Goal: Information Seeking & Learning: Learn about a topic

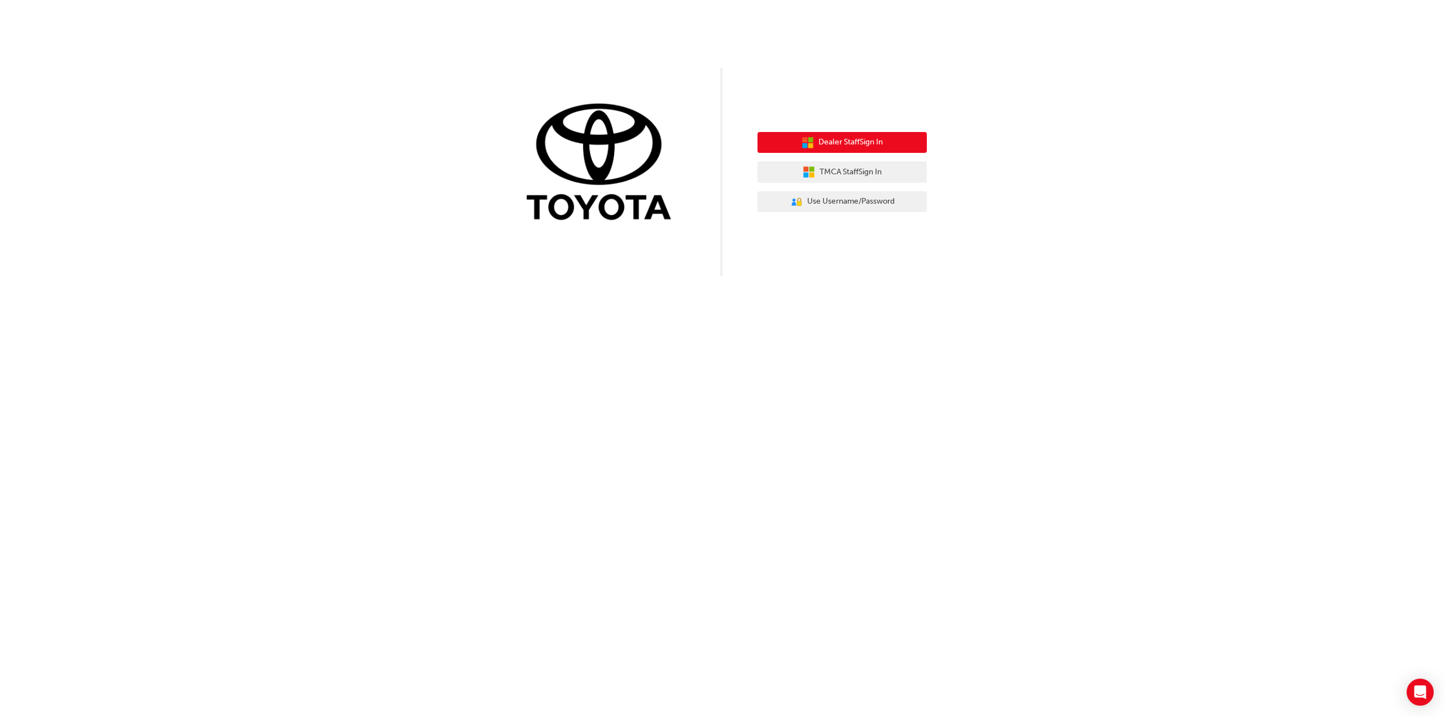
click at [822, 142] on span "Dealer Staff Sign In" at bounding box center [850, 142] width 64 height 13
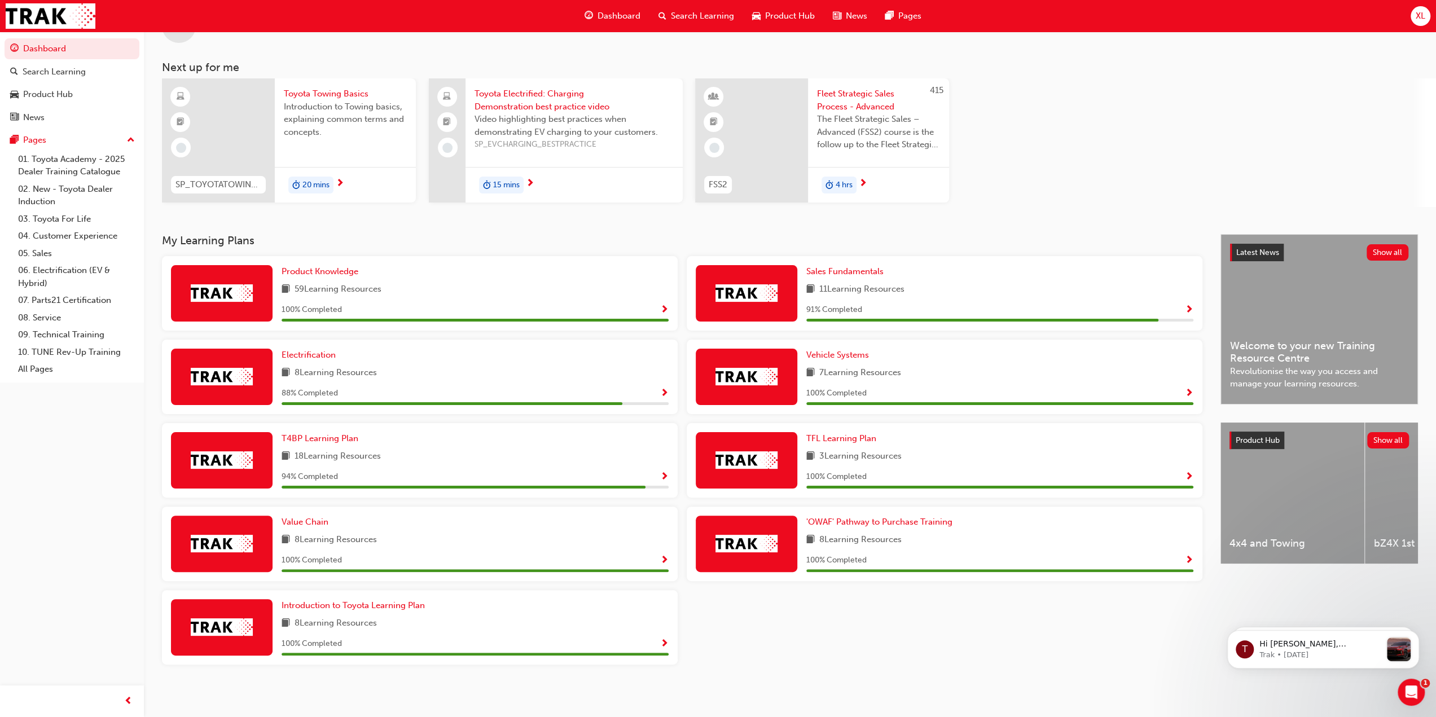
scroll to position [42, 0]
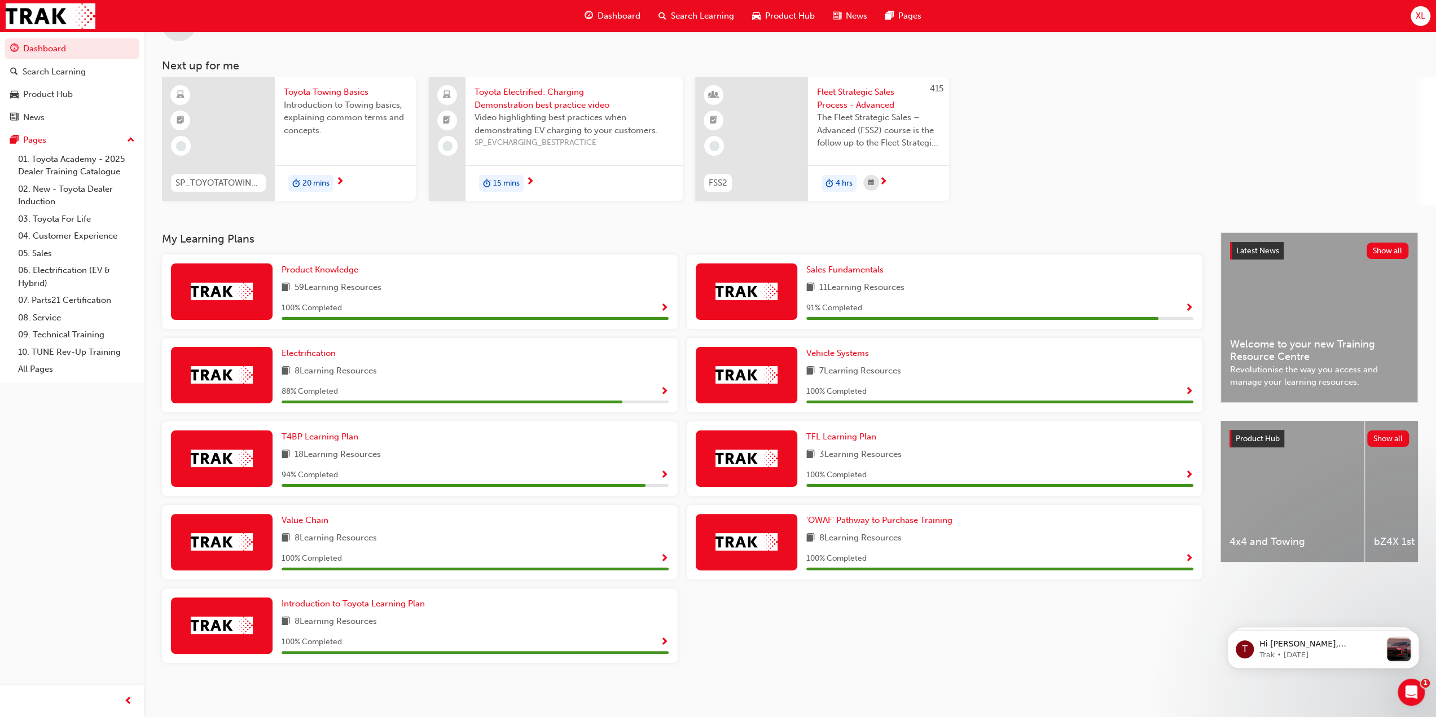
click at [494, 184] on span "15 mins" at bounding box center [506, 183] width 27 height 13
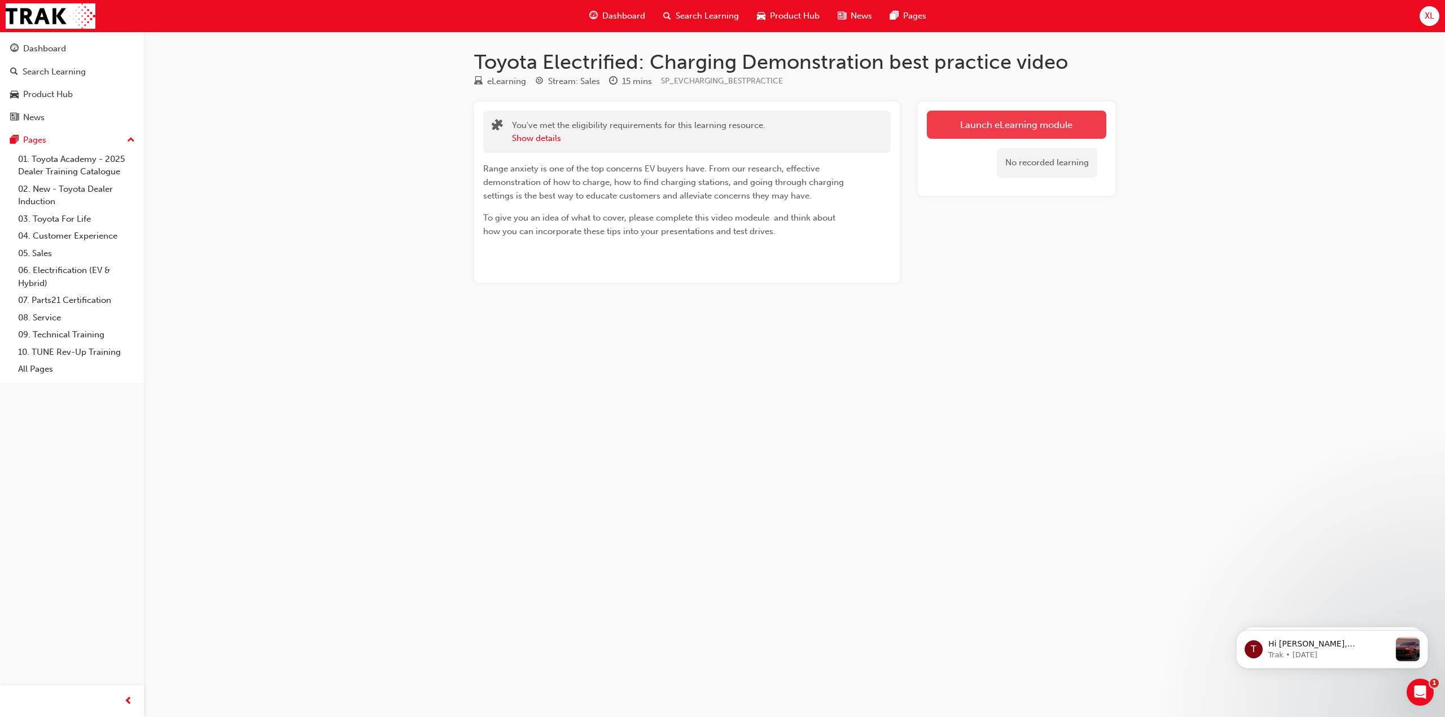
click at [998, 122] on link "Launch eLearning module" at bounding box center [1016, 125] width 179 height 28
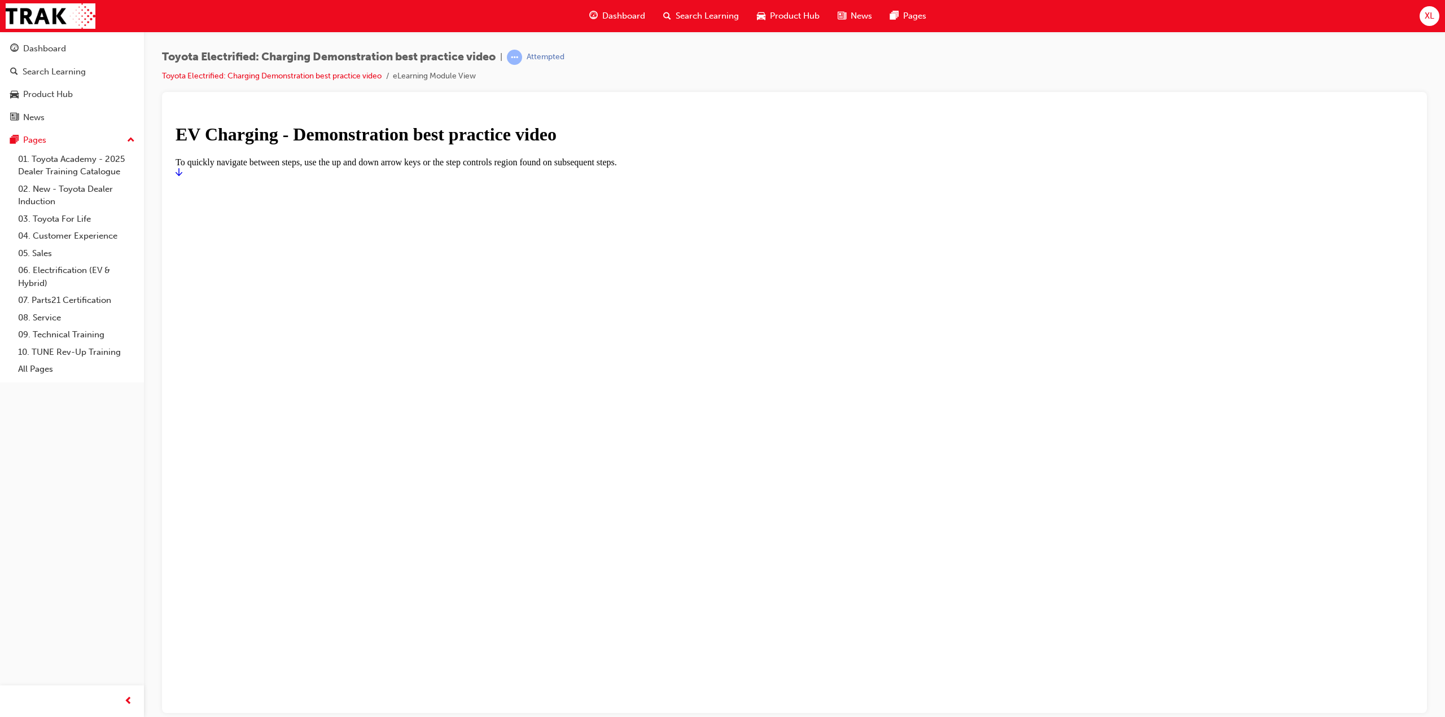
click at [182, 176] on icon "Start" at bounding box center [179, 171] width 7 height 9
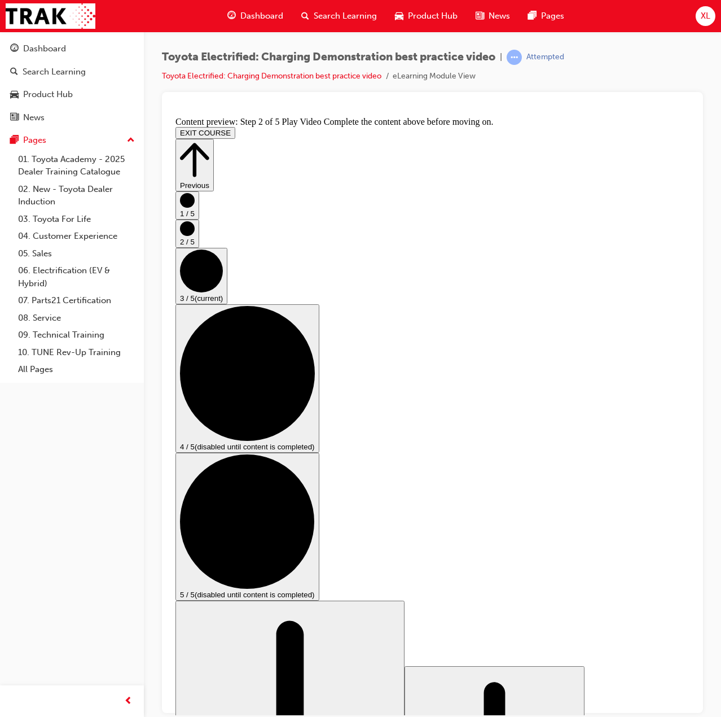
checkbox input "true"
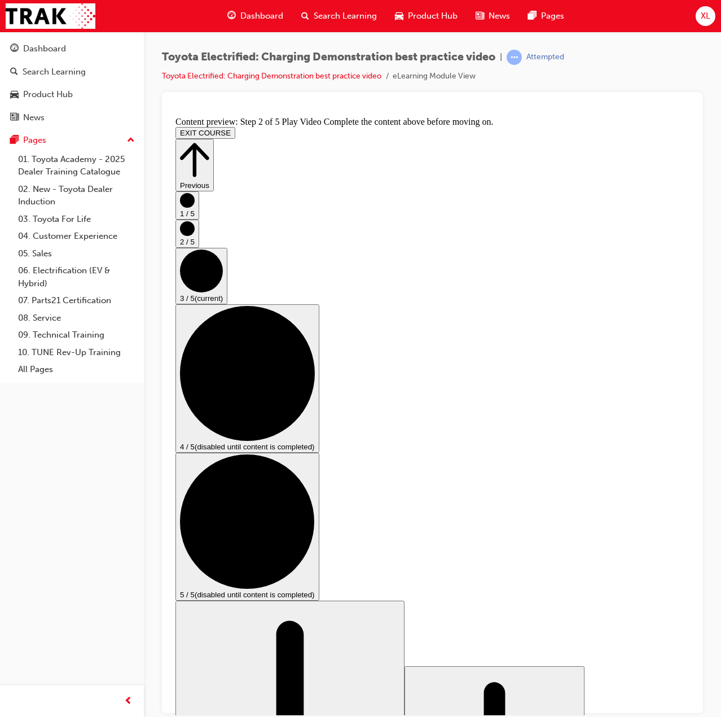
checkbox input "true"
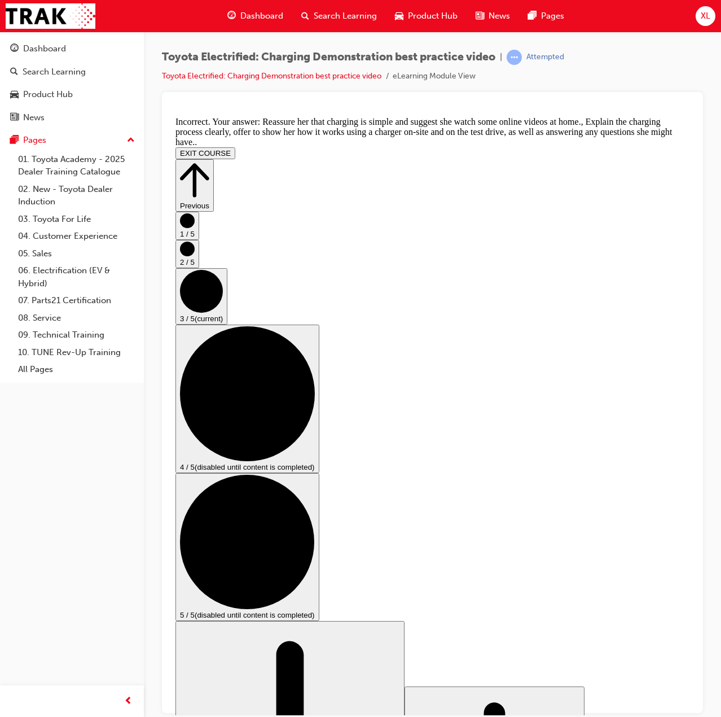
checkbox input "false"
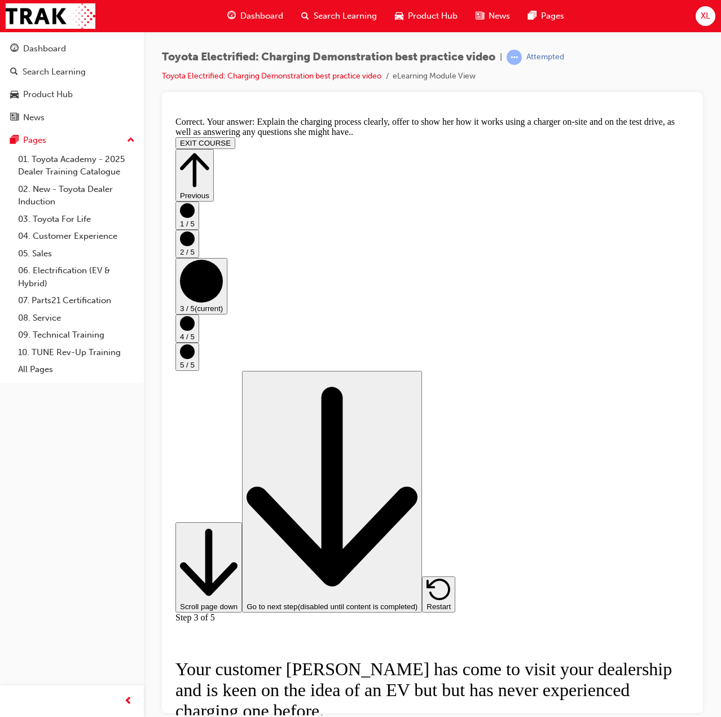
scroll to position [8, 0]
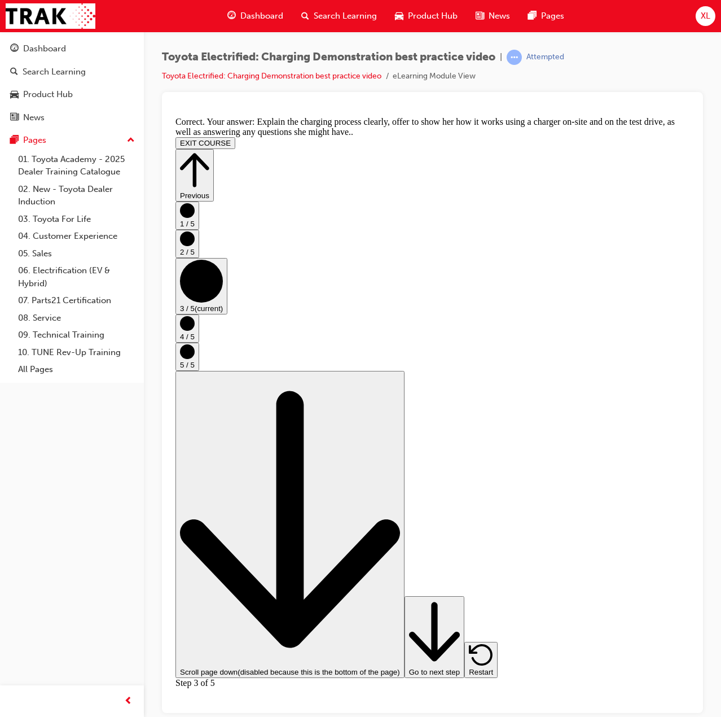
click at [460, 665] on icon "Step controls" at bounding box center [434, 631] width 51 height 68
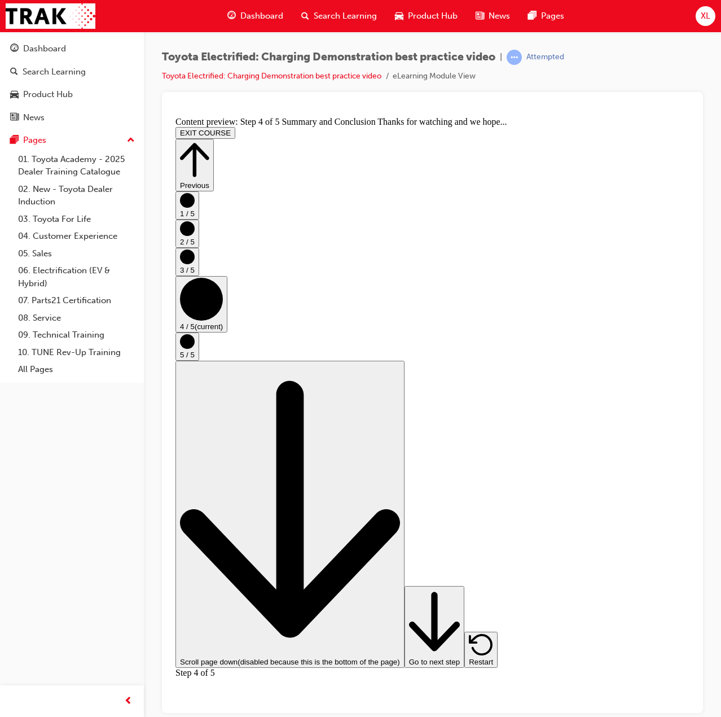
click at [460, 655] on icon "Step controls" at bounding box center [434, 621] width 51 height 68
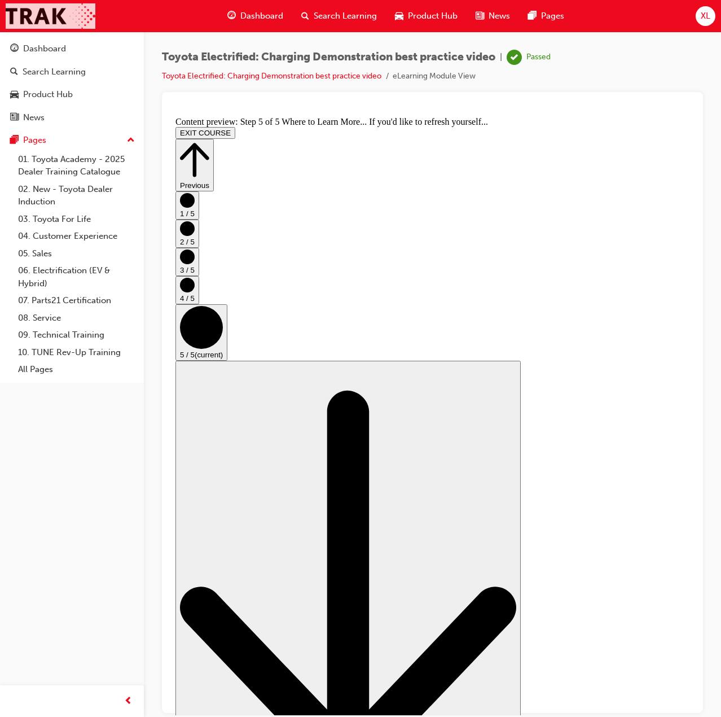
click at [43, 12] on img at bounding box center [51, 15] width 90 height 25
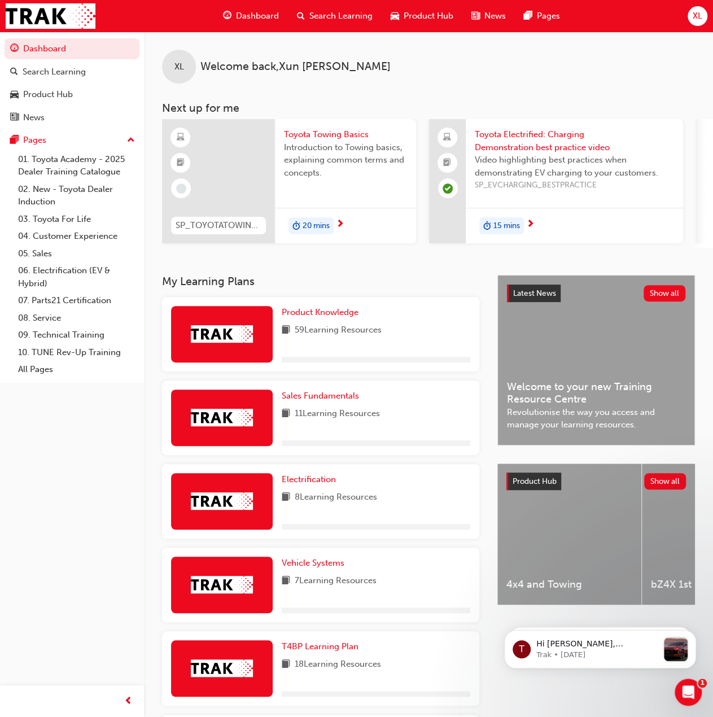
drag, startPoint x: 466, startPoint y: 247, endPoint x: 411, endPoint y: 249, distance: 54.8
click at [431, 248] on div "SP_TOYOTATOWING_0424 Toyota Towing Basics Introduction to Towing basics, explai…" at bounding box center [437, 183] width 551 height 129
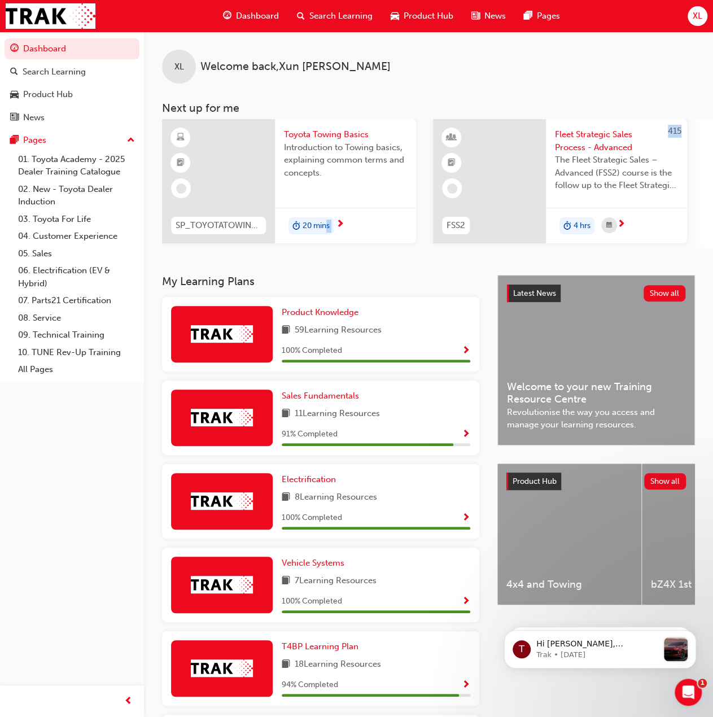
drag, startPoint x: 326, startPoint y: 247, endPoint x: 530, endPoint y: 249, distance: 204.9
click at [530, 249] on div "XL Welcome back , [PERSON_NAME] Next up for me SP_TOYOTATOWING_0424 Toyota Towi…" at bounding box center [428, 153] width 569 height 243
click at [307, 220] on span "20 mins" at bounding box center [315, 226] width 27 height 13
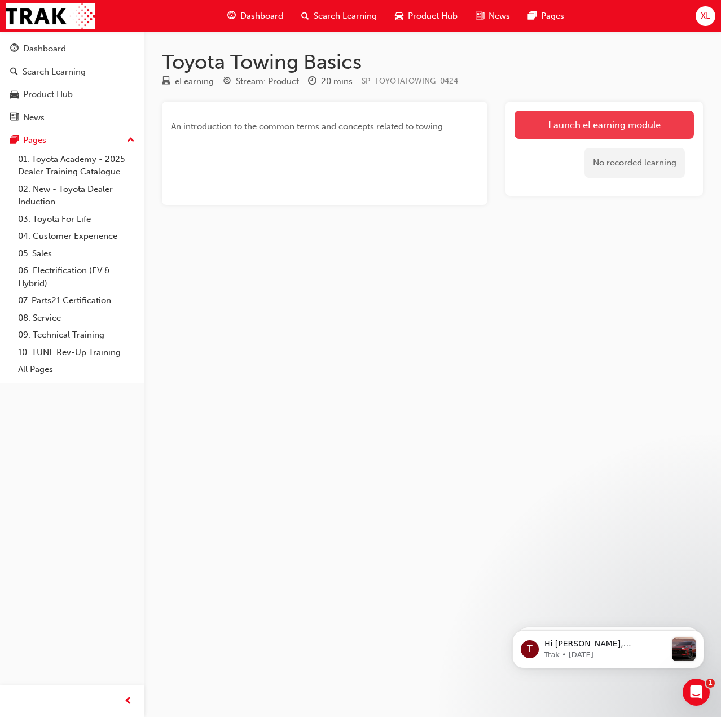
click at [552, 131] on link "Launch eLearning module" at bounding box center [604, 125] width 179 height 28
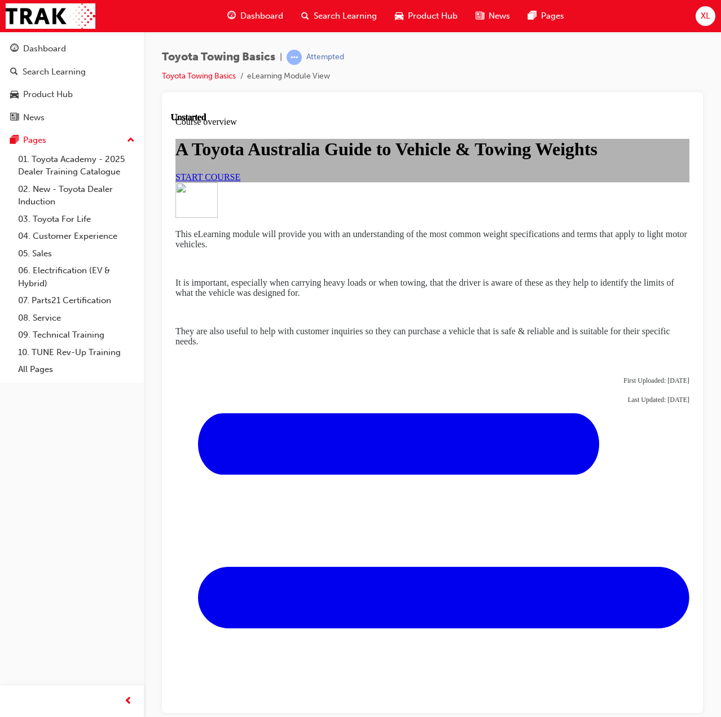
click at [240, 181] on span "START COURSE" at bounding box center [208, 177] width 65 height 10
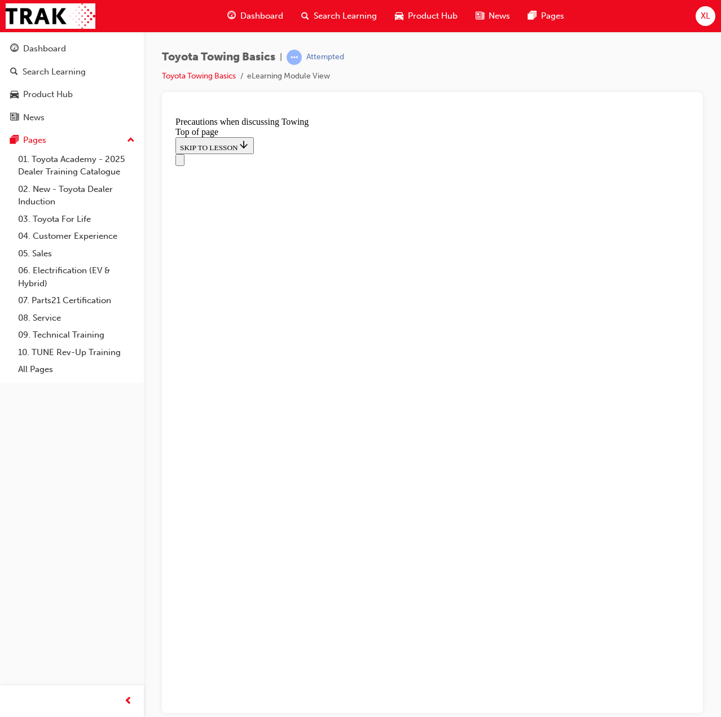
scroll to position [969, 0]
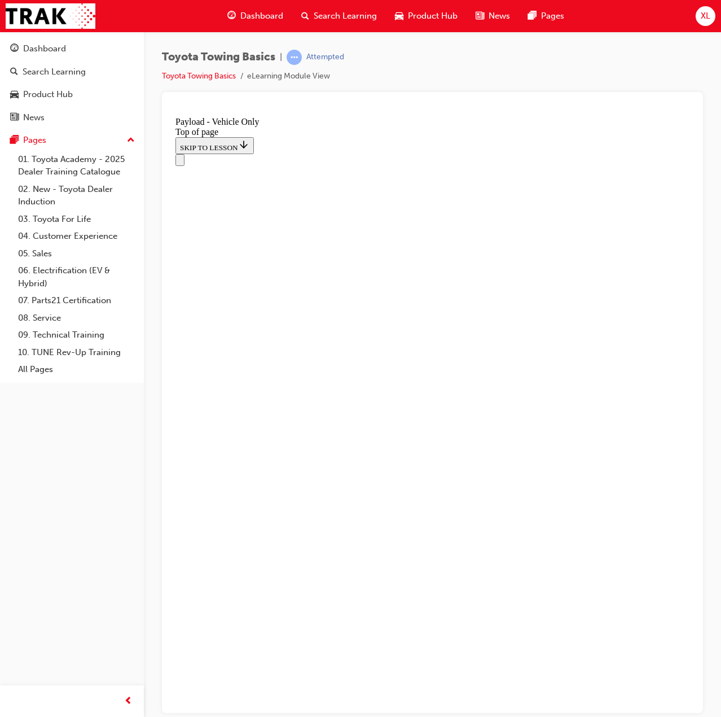
scroll to position [1363, 0]
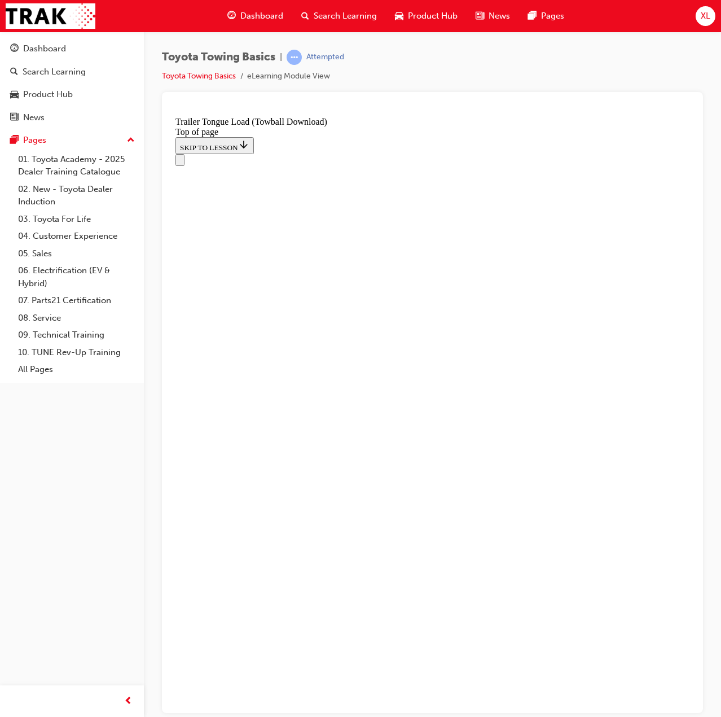
scroll to position [1551, 0]
drag, startPoint x: 459, startPoint y: 8494, endPoint x: 449, endPoint y: 8521, distance: 28.9
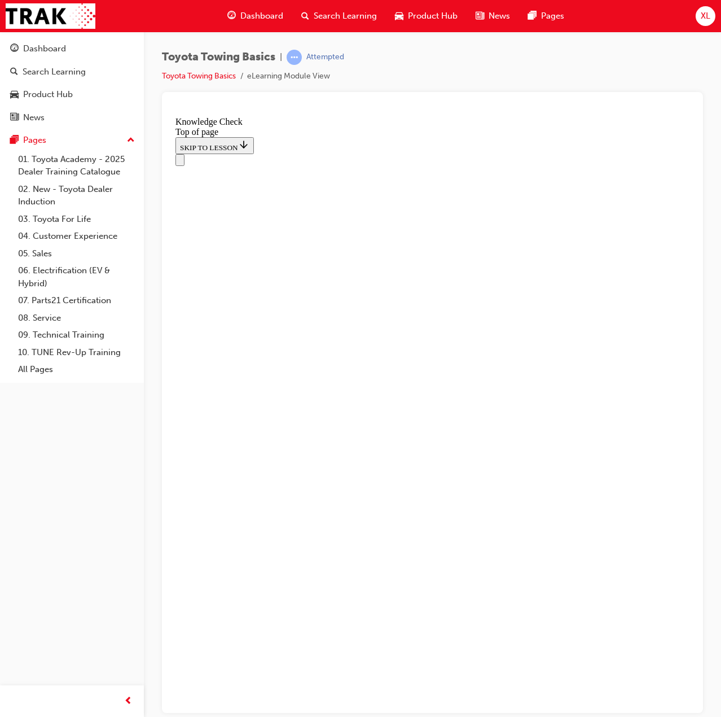
drag, startPoint x: 423, startPoint y: 8506, endPoint x: 407, endPoint y: 8525, distance: 24.9
drag, startPoint x: 300, startPoint y: 8690, endPoint x: 468, endPoint y: 8488, distance: 262.9
drag, startPoint x: 291, startPoint y: 8687, endPoint x: 351, endPoint y: 8549, distance: 150.4
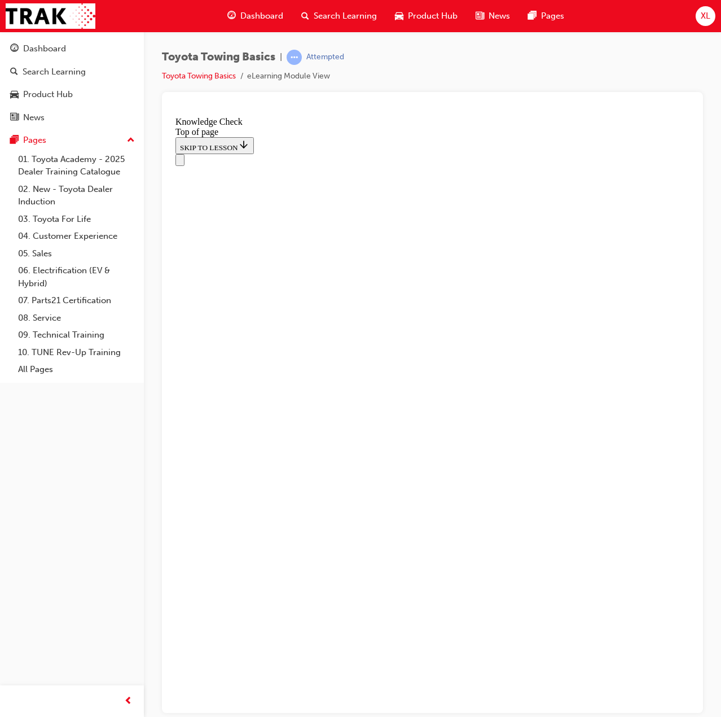
drag, startPoint x: 297, startPoint y: 8694, endPoint x: 565, endPoint y: 8636, distance: 274.3
drag, startPoint x: 295, startPoint y: 8687, endPoint x: 494, endPoint y: 8644, distance: 203.9
drag, startPoint x: 288, startPoint y: 8699, endPoint x: 269, endPoint y: 8652, distance: 50.6
drag, startPoint x: 287, startPoint y: 8685, endPoint x: 271, endPoint y: 8649, distance: 39.4
drag, startPoint x: 291, startPoint y: 8685, endPoint x: 395, endPoint y: 8597, distance: 136.1
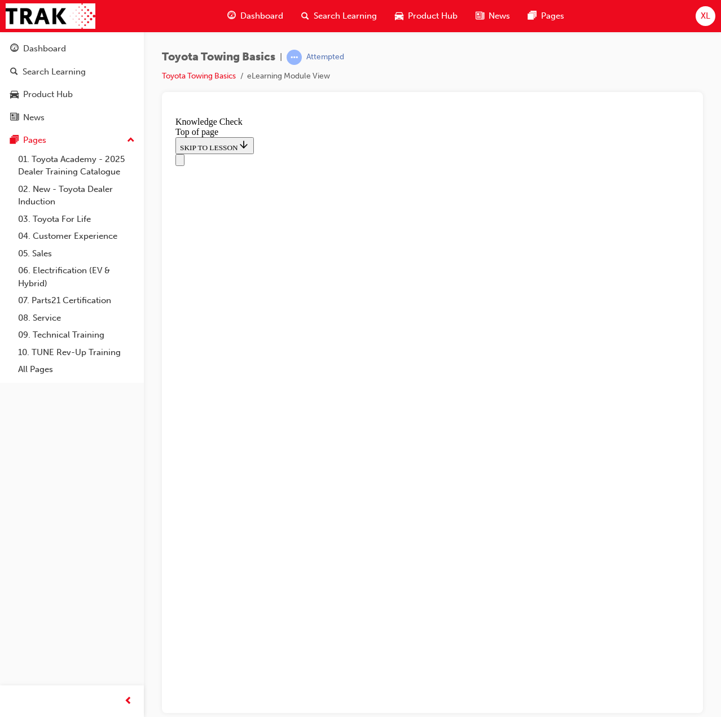
drag, startPoint x: 294, startPoint y: 8694, endPoint x: 277, endPoint y: 8650, distance: 46.8
drag, startPoint x: 292, startPoint y: 8693, endPoint x: 357, endPoint y: 8483, distance: 220.4
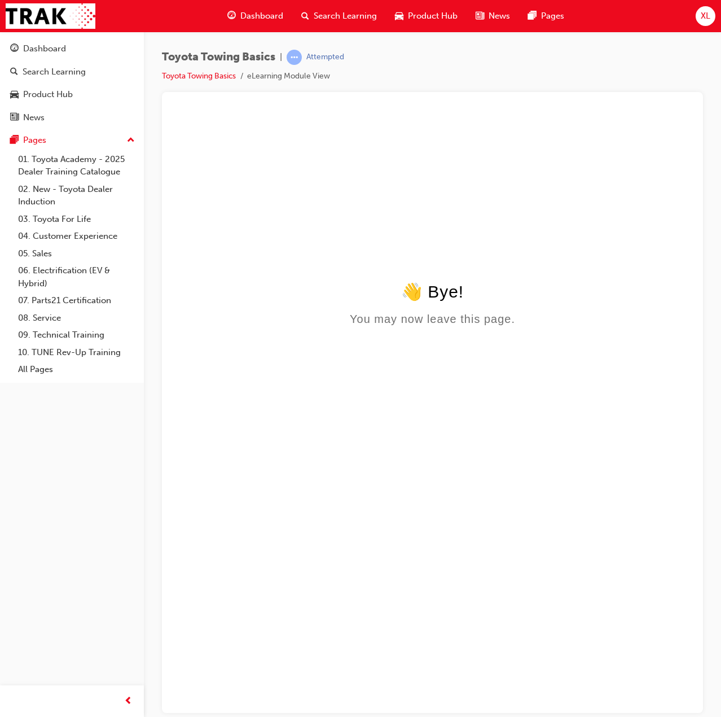
scroll to position [0, 0]
click at [68, 11] on img at bounding box center [51, 15] width 90 height 25
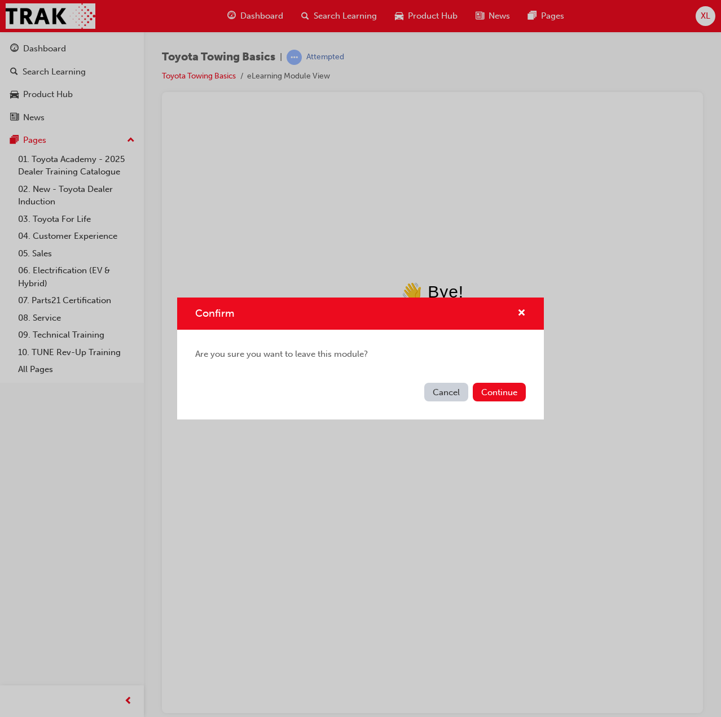
click at [445, 388] on button "Cancel" at bounding box center [446, 392] width 44 height 19
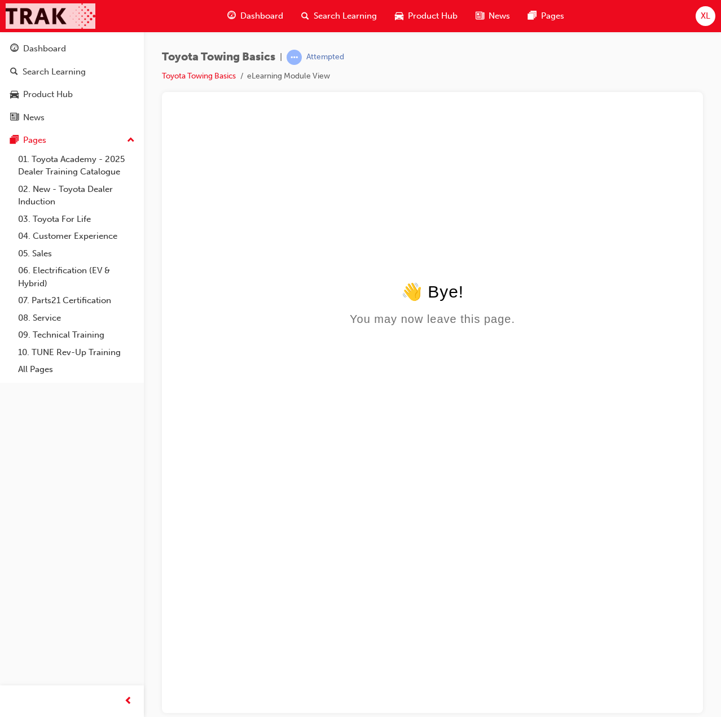
click at [42, 22] on img at bounding box center [51, 15] width 90 height 25
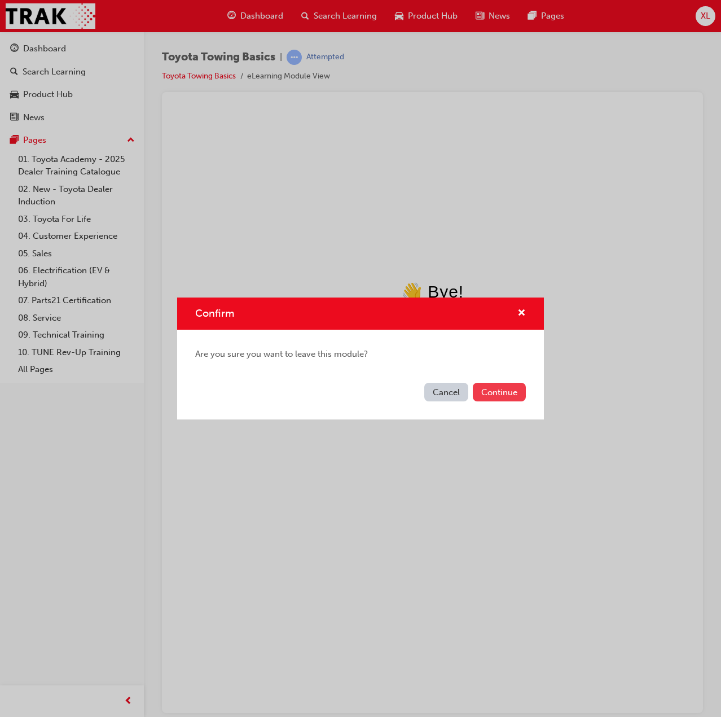
click at [519, 396] on button "Continue" at bounding box center [499, 392] width 53 height 19
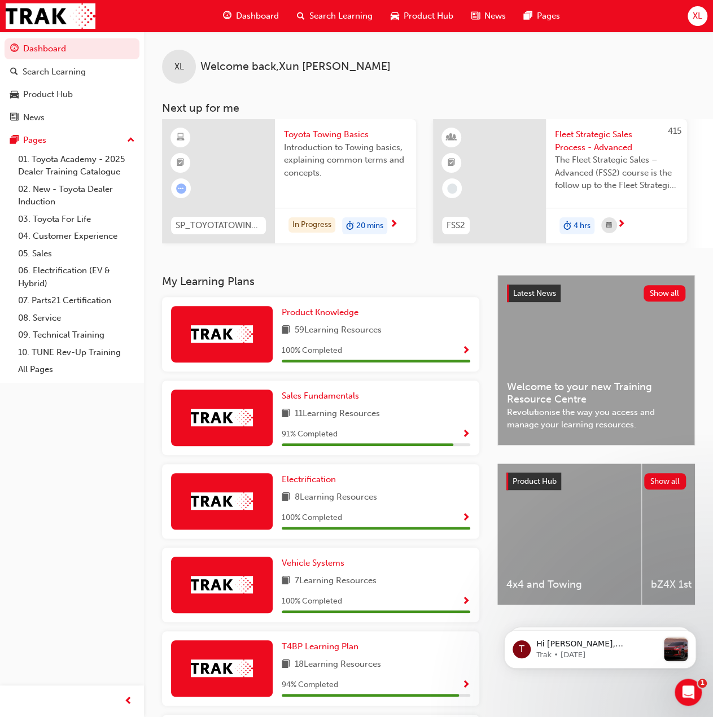
click at [387, 223] on div "20 mins" at bounding box center [364, 225] width 45 height 17
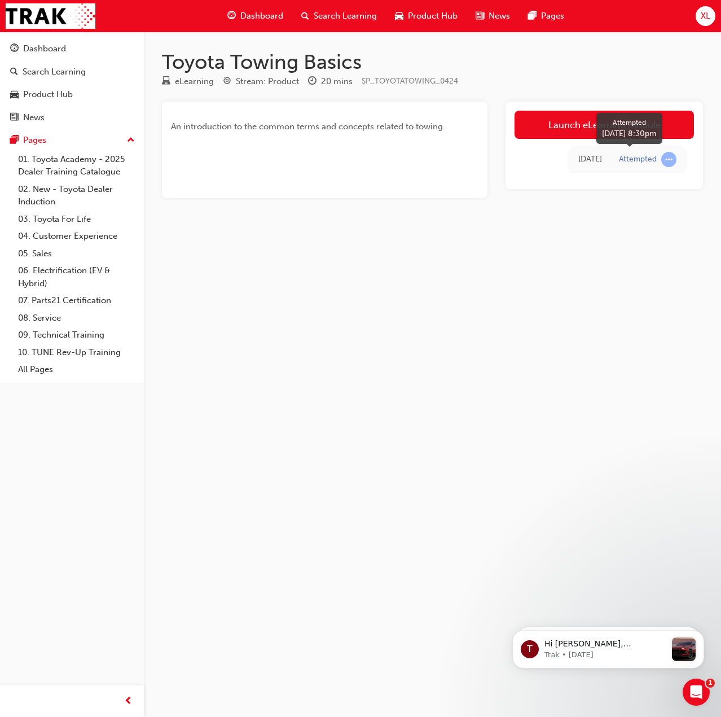
click at [666, 162] on span "learningRecordVerb_ATTEMPT-icon" at bounding box center [668, 159] width 15 height 15
click at [575, 163] on td "[DATE]" at bounding box center [590, 159] width 41 height 23
click at [580, 130] on link "Launch eLearning module" at bounding box center [604, 125] width 179 height 28
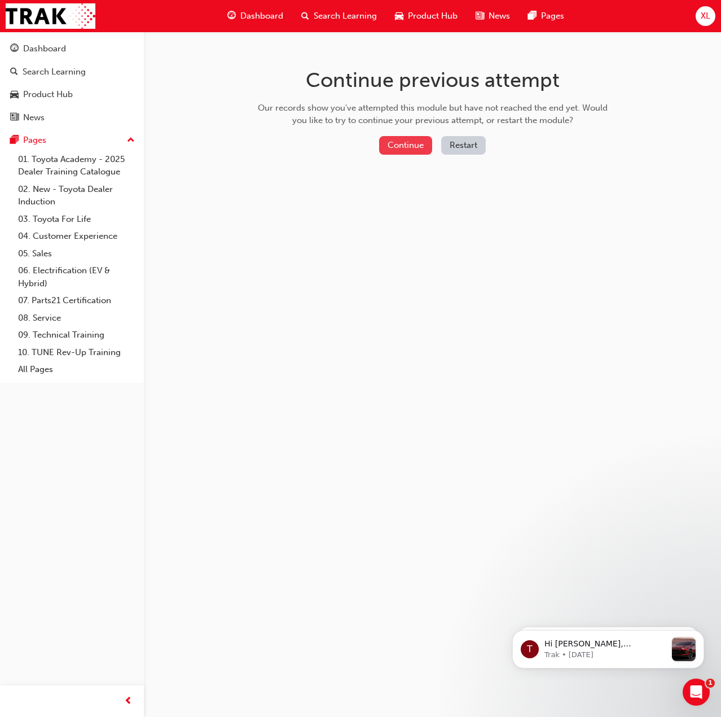
click at [402, 146] on button "Continue" at bounding box center [405, 145] width 53 height 19
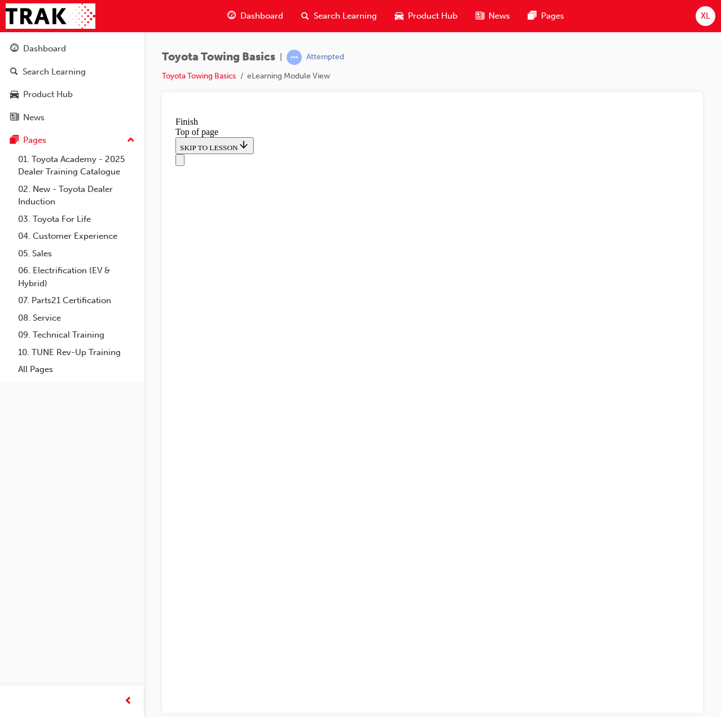
scroll to position [34, 0]
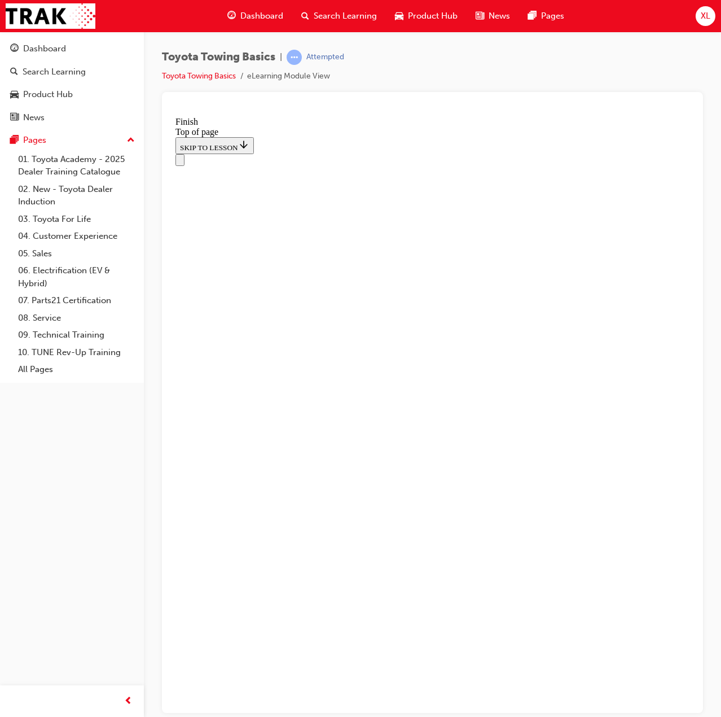
click at [179, 153] on button "Open navigation menu" at bounding box center [180, 159] width 9 height 12
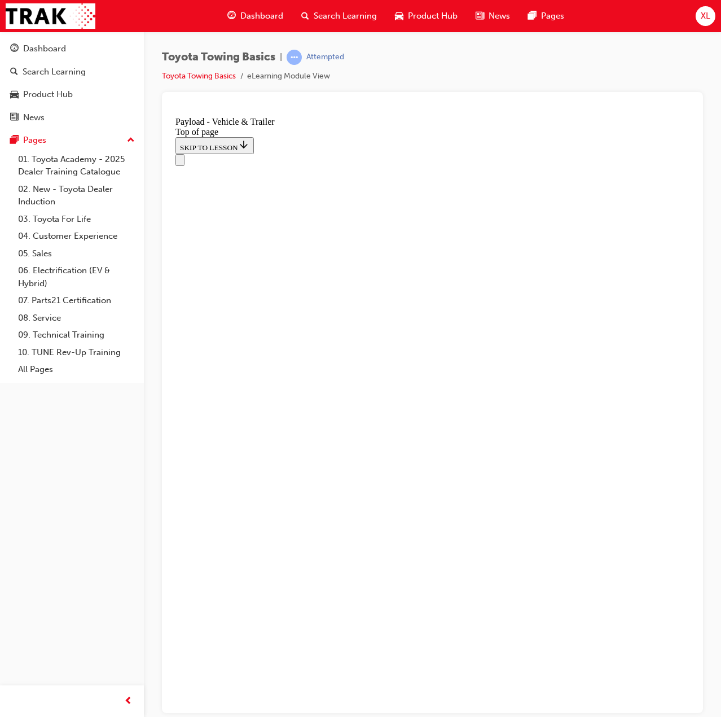
scroll to position [35, 0]
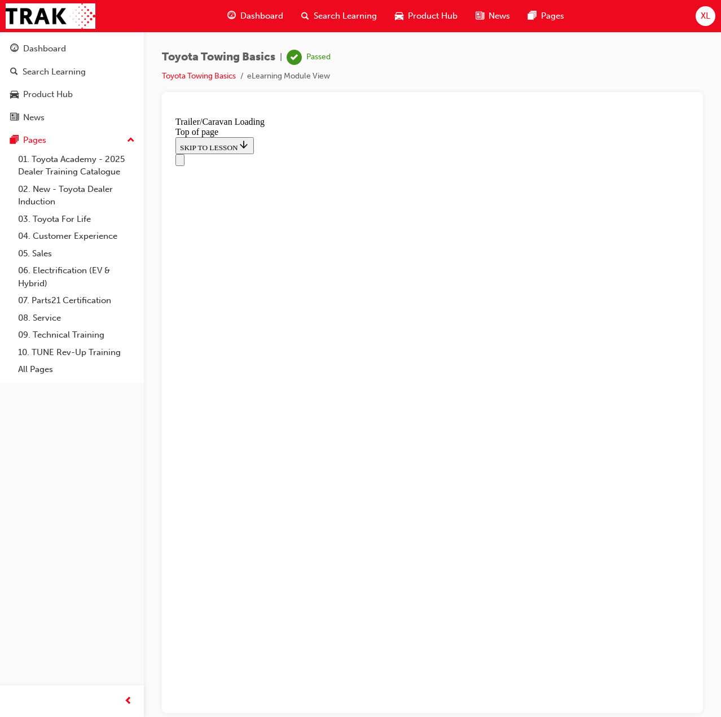
click at [187, 162] on icon "Open navigation menu" at bounding box center [185, 166] width 11 height 8
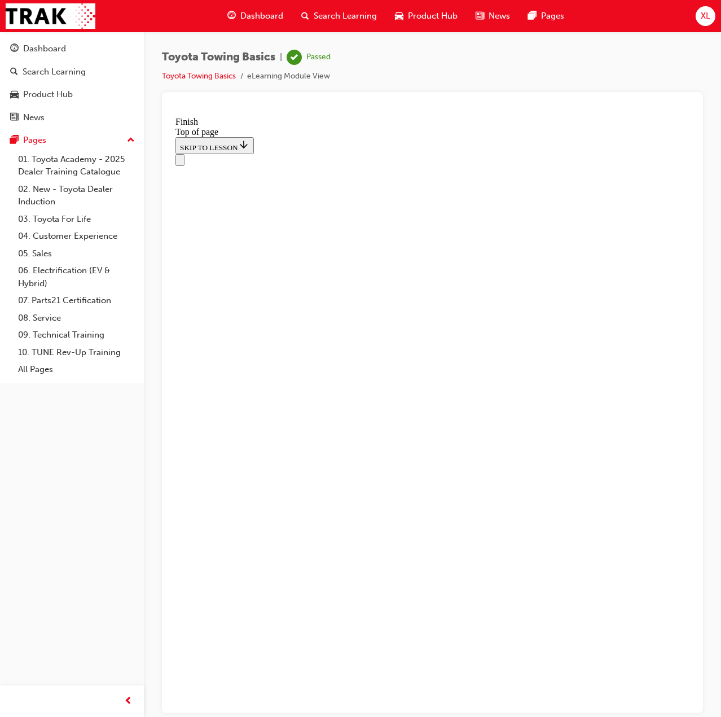
scroll to position [34, 0]
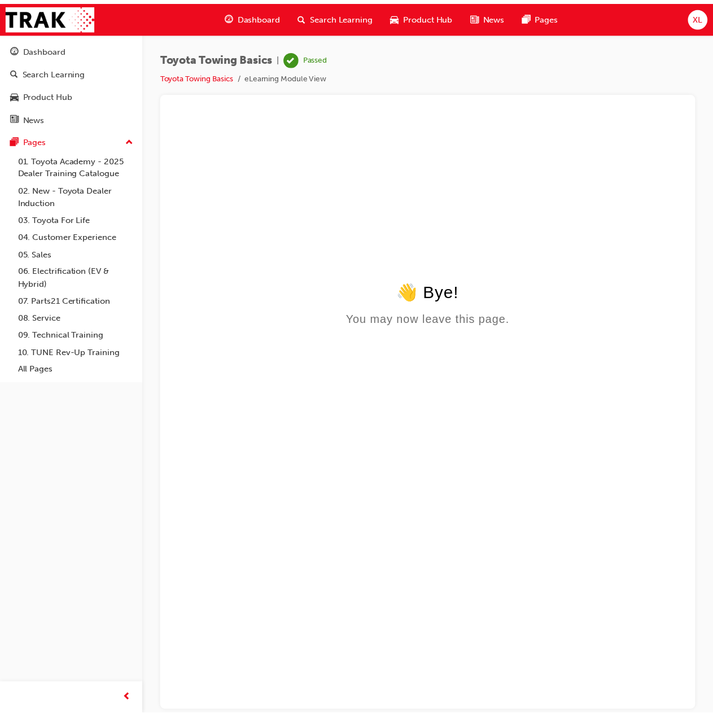
scroll to position [0, 0]
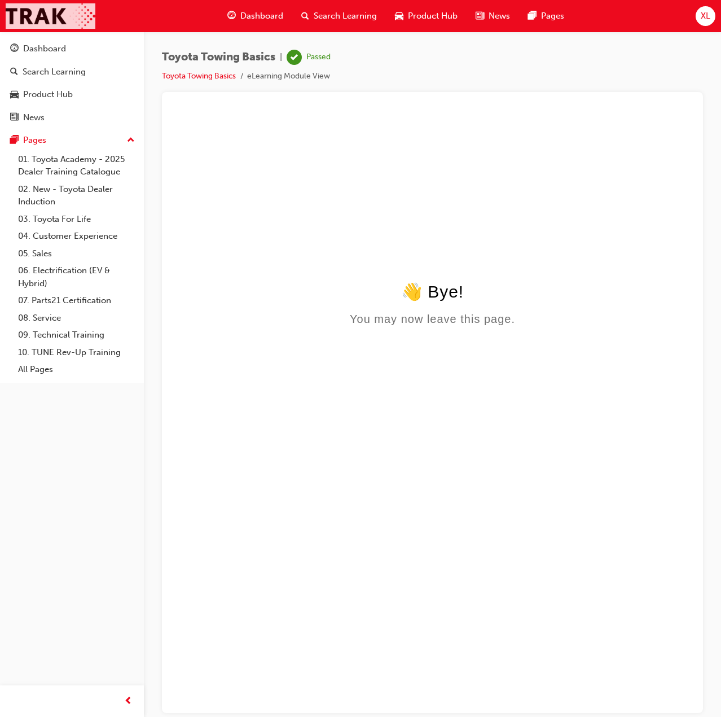
click at [65, 13] on img at bounding box center [51, 15] width 90 height 25
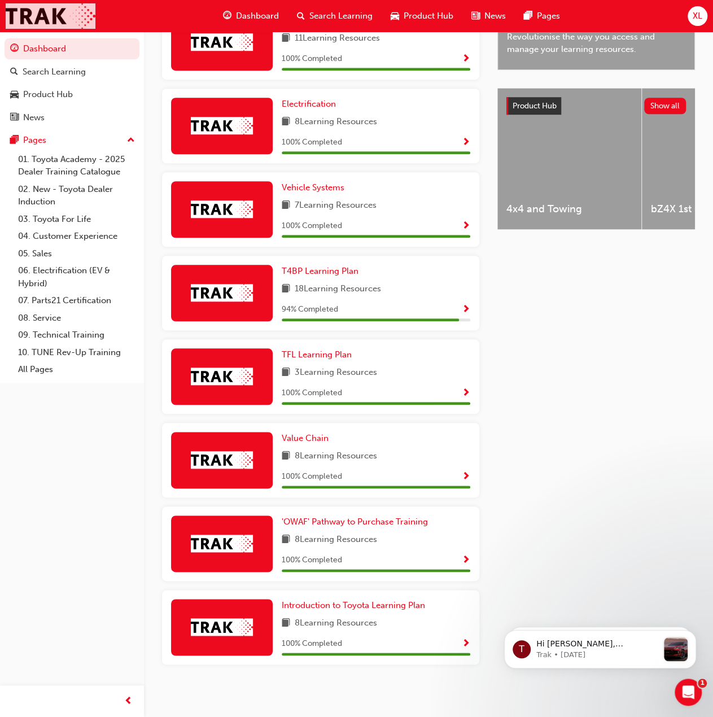
scroll to position [377, 0]
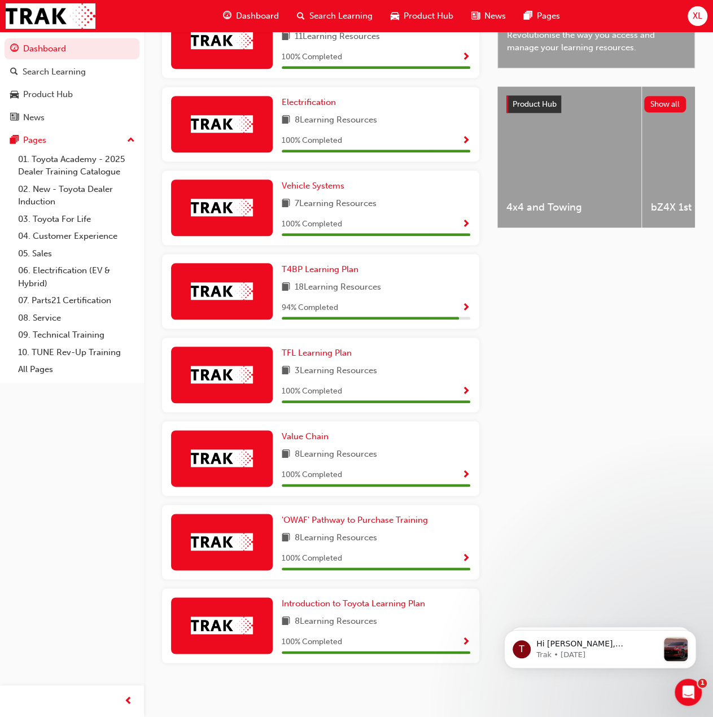
click at [465, 303] on span "Show Progress" at bounding box center [466, 308] width 8 height 10
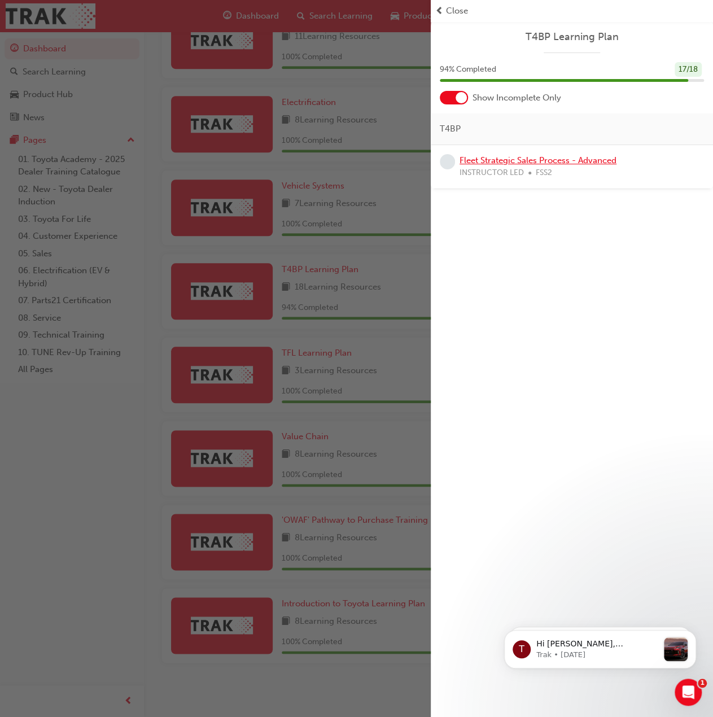
click at [484, 163] on link "Fleet Strategic Sales Process - Advanced" at bounding box center [537, 160] width 157 height 10
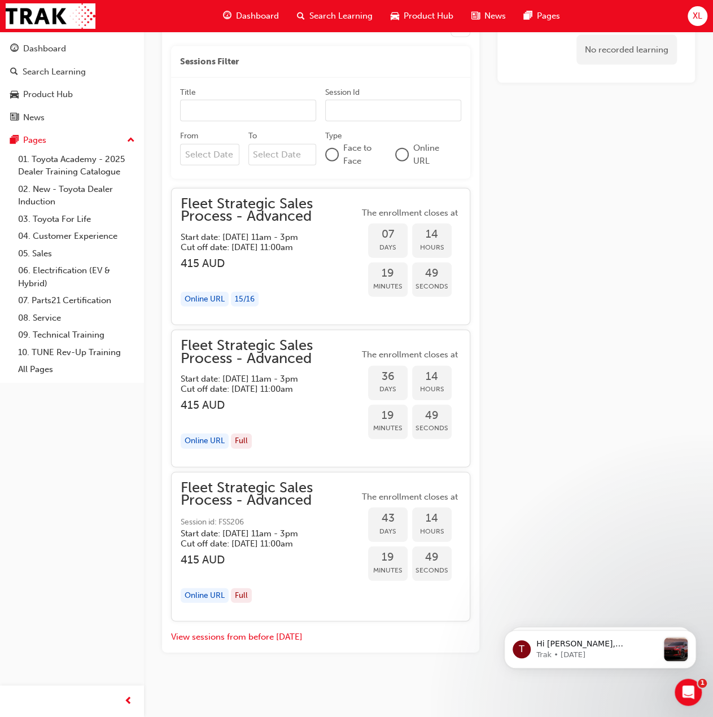
scroll to position [1253, 0]
click at [253, 636] on button "View sessions from before [DATE]" at bounding box center [236, 636] width 131 height 13
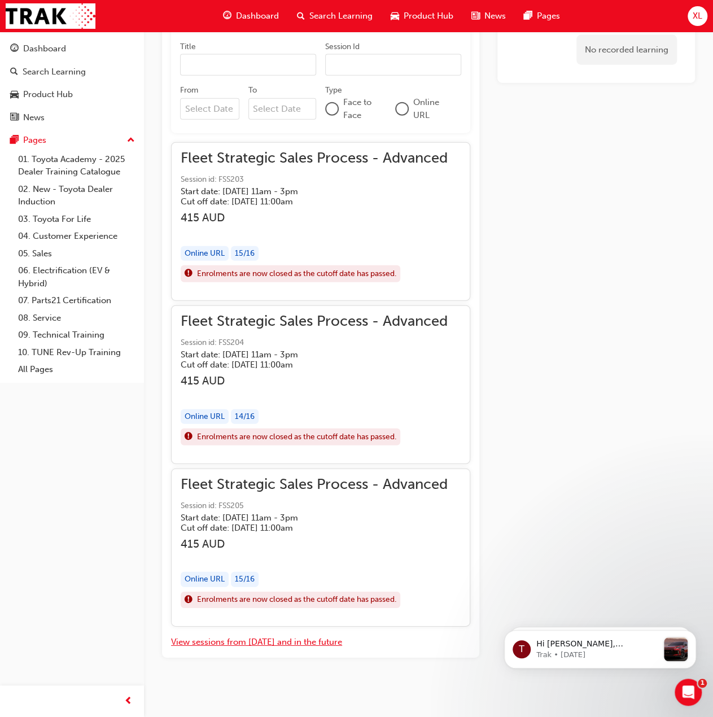
scroll to position [1281, 0]
click at [266, 636] on button "View sessions from [DATE] and in the future" at bounding box center [256, 641] width 171 height 13
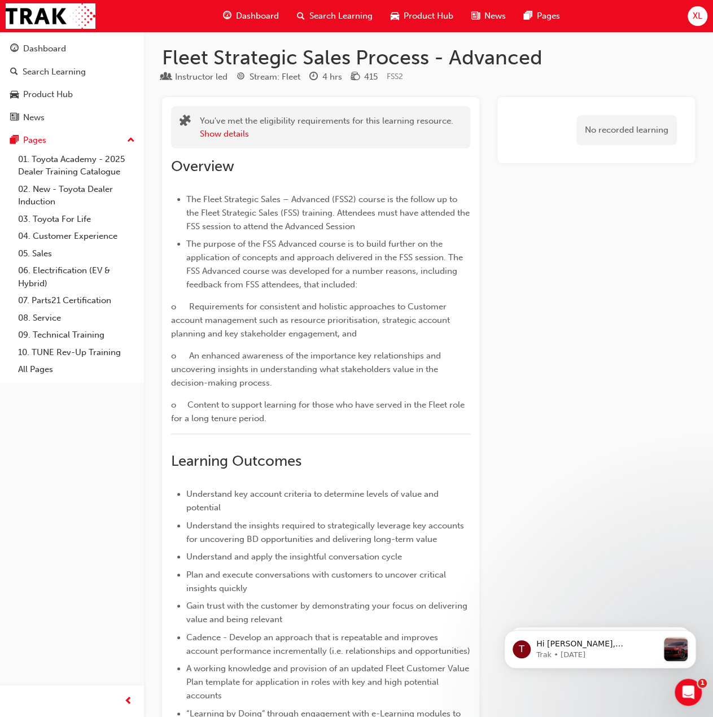
scroll to position [0, 0]
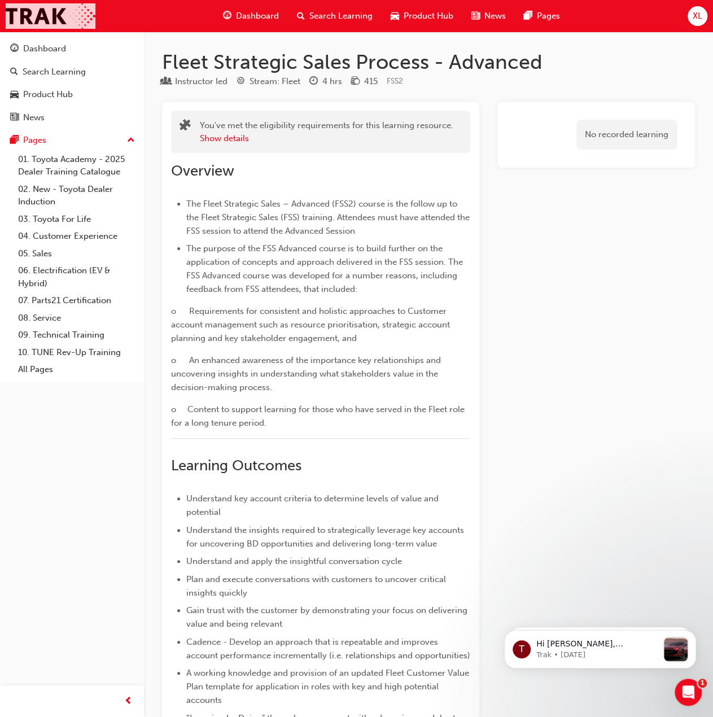
click at [68, 16] on img at bounding box center [51, 15] width 90 height 25
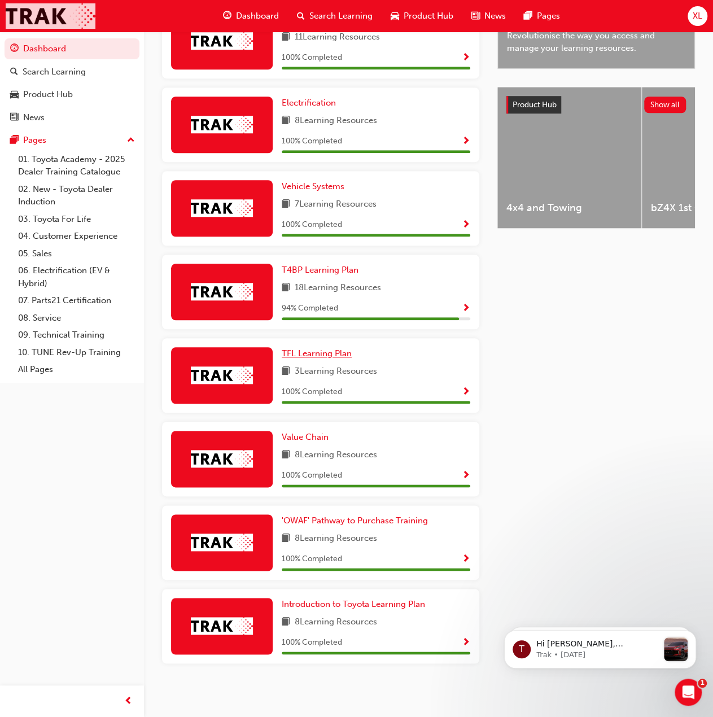
scroll to position [377, 0]
